Goal: Navigation & Orientation: Understand site structure

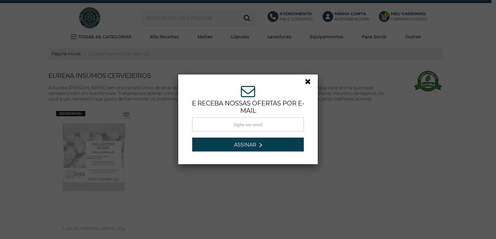
click at [305, 82] on link at bounding box center [310, 83] width 11 height 11
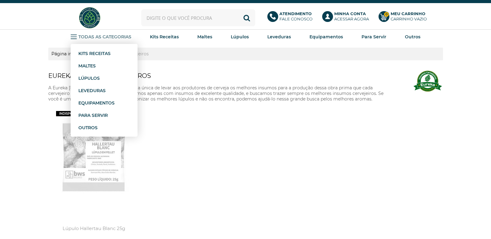
click at [101, 37] on strong "TODAS AS CATEGORIAS" at bounding box center [104, 37] width 53 height 6
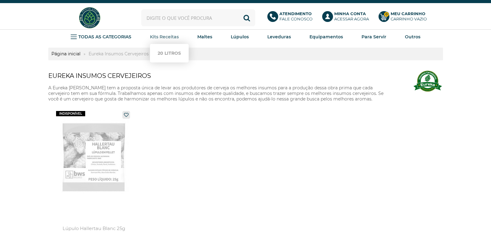
click at [163, 39] on strong "Kits Receitas" at bounding box center [164, 37] width 29 height 6
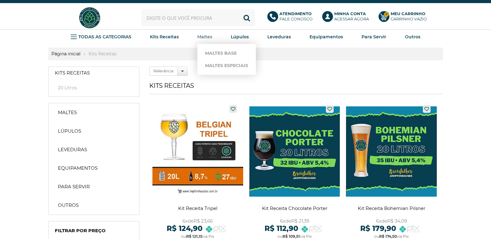
drag, startPoint x: 0, startPoint y: 0, endPoint x: 205, endPoint y: 39, distance: 208.4
click at [205, 39] on strong "Maltes" at bounding box center [204, 37] width 15 height 6
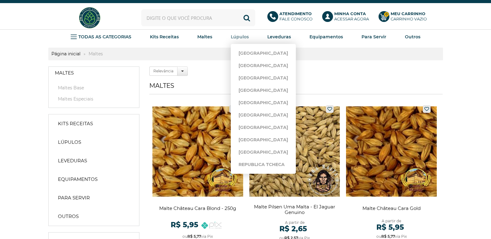
click at [235, 41] on link "Lúpulos" at bounding box center [240, 36] width 18 height 9
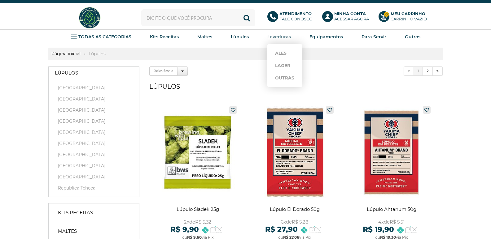
click at [281, 43] on li "Leveduras Ales Lager Outras" at bounding box center [279, 37] width 24 height 14
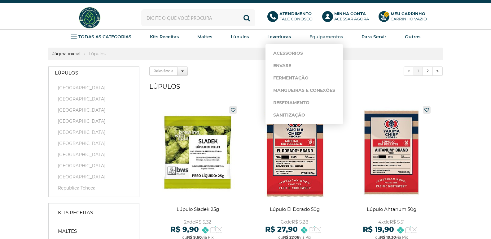
click at [326, 37] on strong "Equipamentos" at bounding box center [325, 37] width 33 height 6
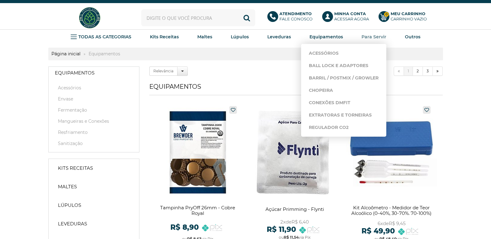
click at [366, 40] on link "Para Servir" at bounding box center [373, 36] width 25 height 9
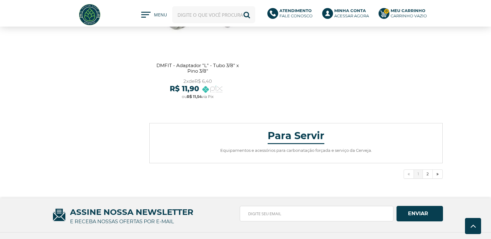
scroll to position [2248, 0]
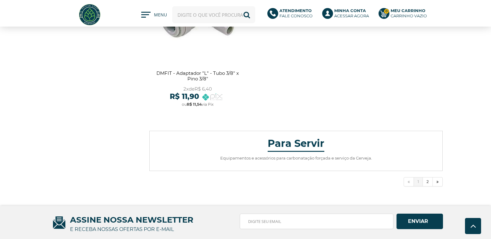
click at [137, 16] on div "Olá, [GEOGRAPHIC_DATA] conta Meus pedidos Meus favoritos Sair Bem-vindo, identi…" at bounding box center [245, 14] width 395 height 23
click at [146, 16] on span at bounding box center [147, 16] width 12 height 9
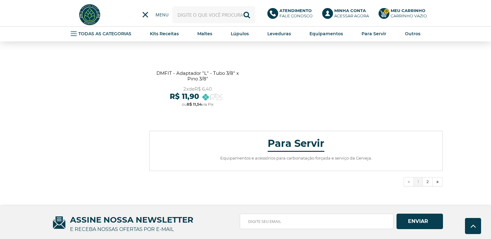
click at [146, 16] on span at bounding box center [145, 15] width 6 height 6
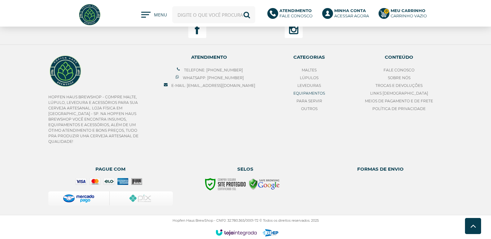
scroll to position [2496, 0]
